Goal: Check status: Check status

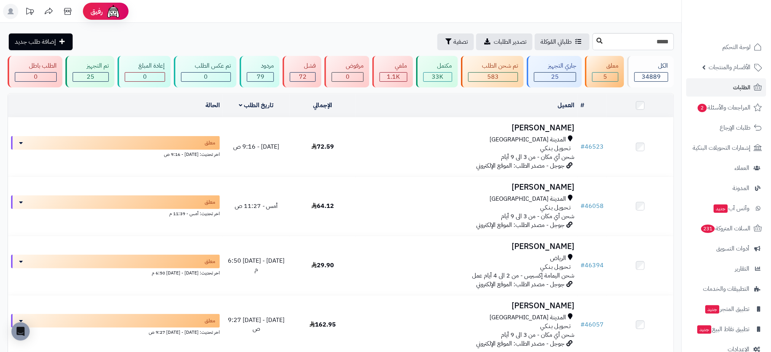
type input "*****"
click at [597, 41] on icon at bounding box center [600, 41] width 6 height 6
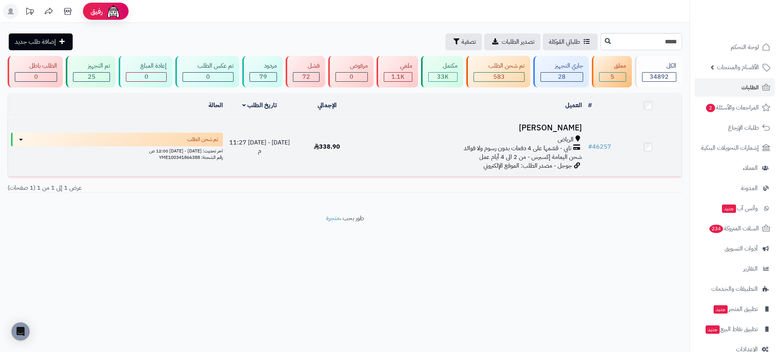
click at [554, 126] on h3 "[PERSON_NAME]" at bounding box center [473, 128] width 218 height 9
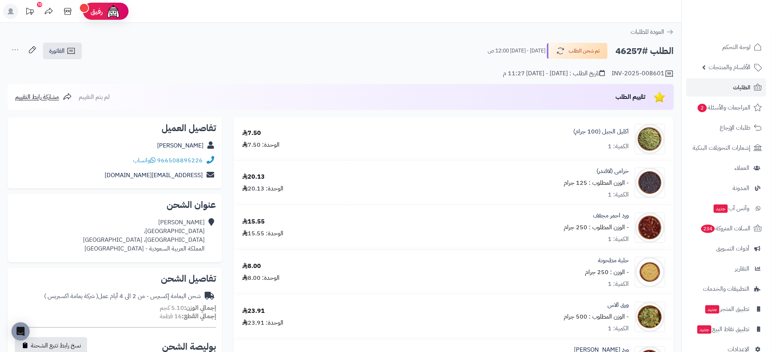
scroll to position [308, 0]
